Goal: Information Seeking & Learning: Find specific fact

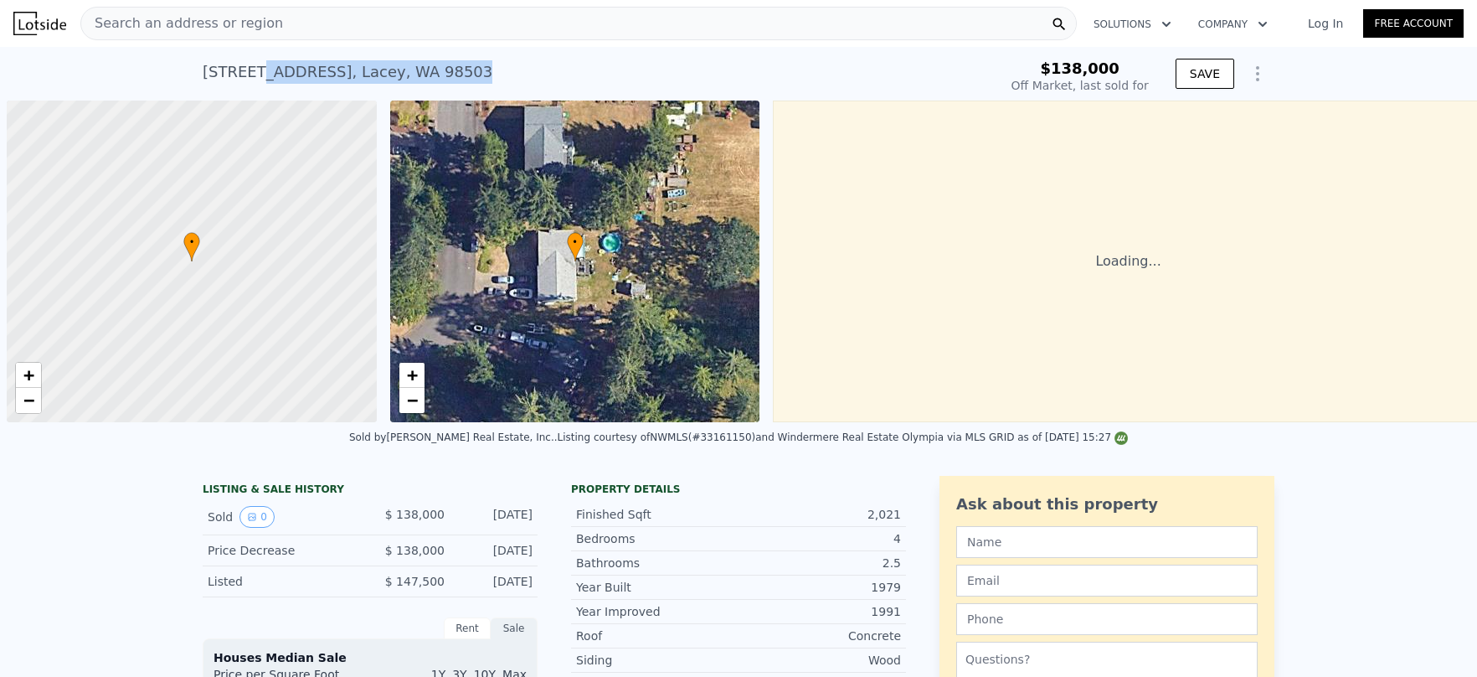
scroll to position [0, 7]
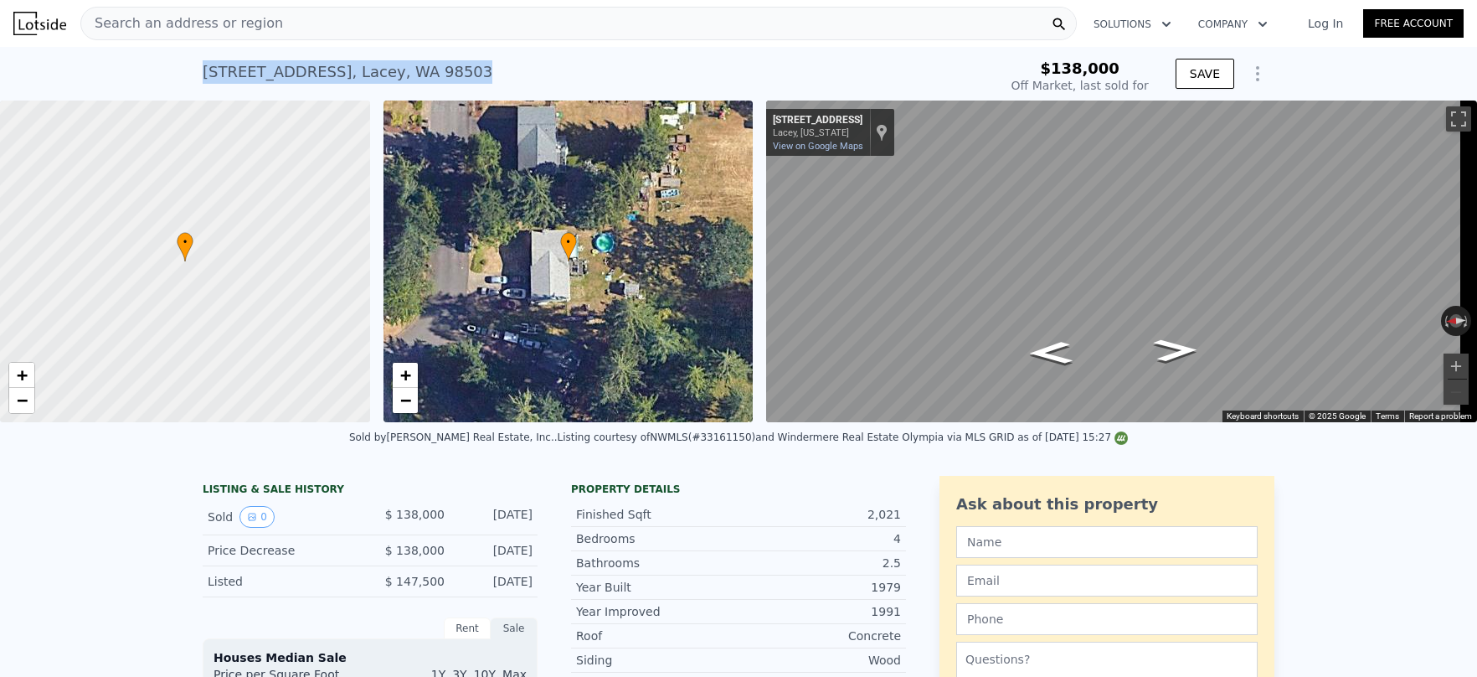
drag, startPoint x: 467, startPoint y: 70, endPoint x: 167, endPoint y: 79, distance: 299.9
click at [167, 79] on div "[STREET_ADDRESS] Sold [DATE] for $138k $138,000 Off Market, last sold for SAVE" at bounding box center [738, 74] width 1477 height 54
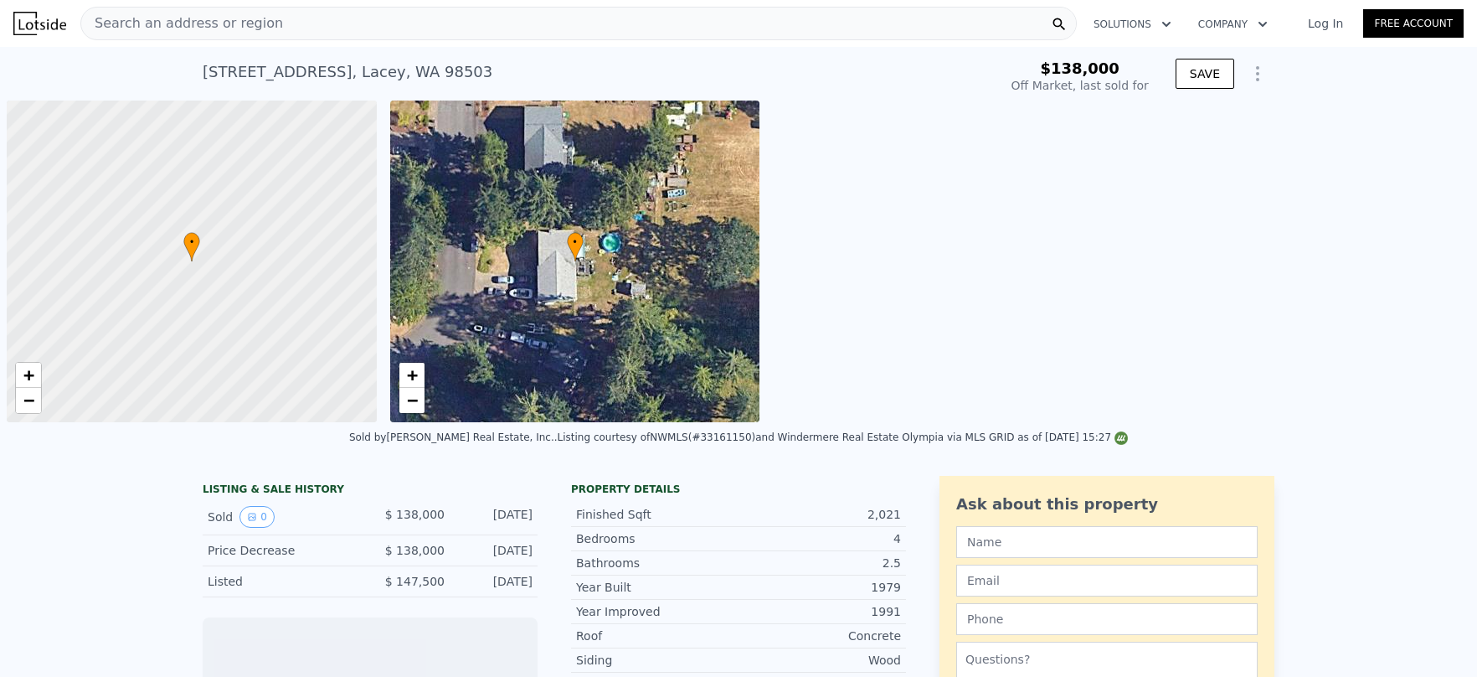
scroll to position [0, 7]
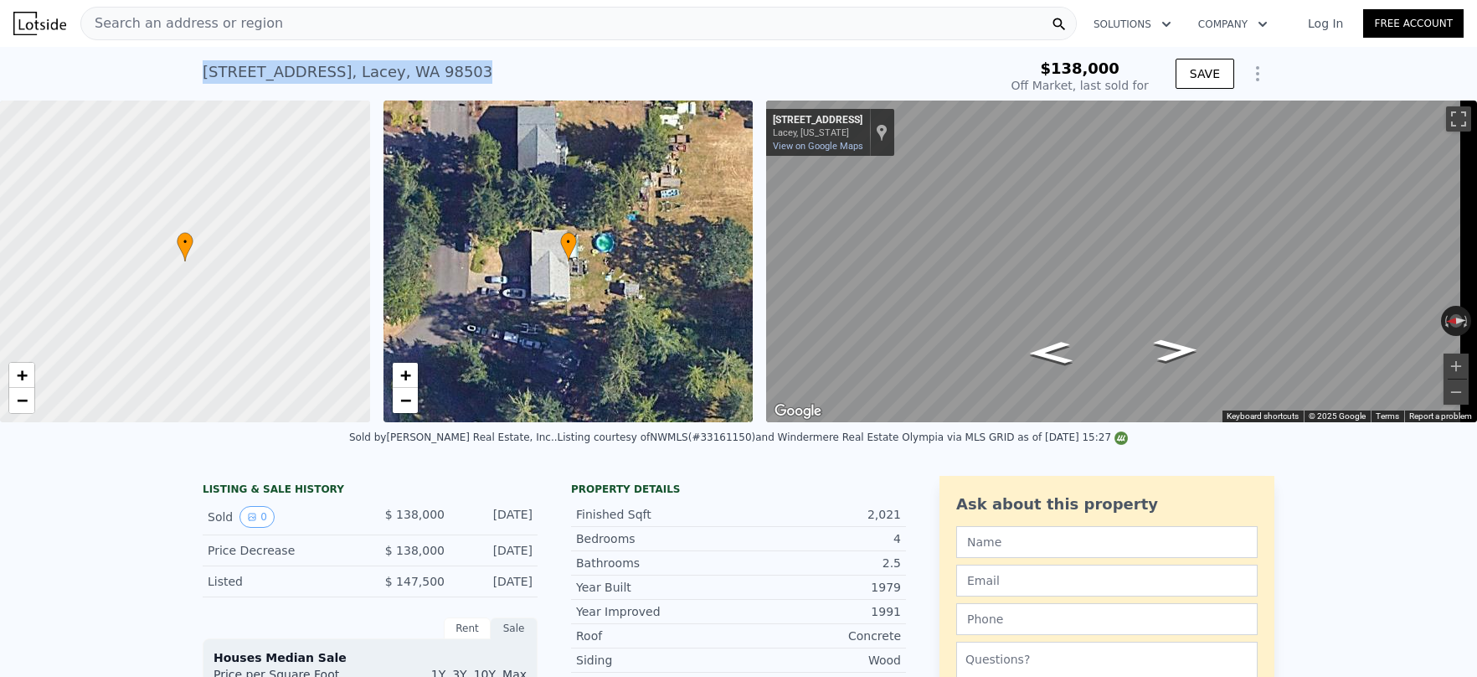
drag, startPoint x: 450, startPoint y: 71, endPoint x: 198, endPoint y: 82, distance: 253.1
click at [203, 82] on div "3323 33rd Loop SE , Lacey , WA 98503 Sold Jun 1998 for $138k" at bounding box center [597, 77] width 789 height 47
